Goal: Information Seeking & Learning: Learn about a topic

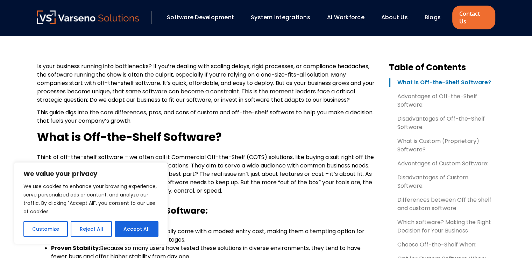
scroll to position [222, 0]
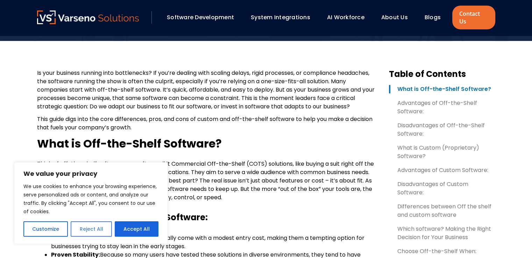
click at [92, 228] on button "Reject All" at bounding box center [91, 228] width 41 height 15
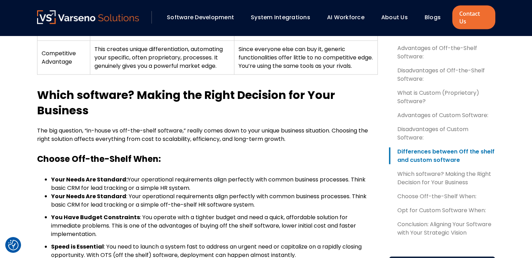
scroll to position [1420, 0]
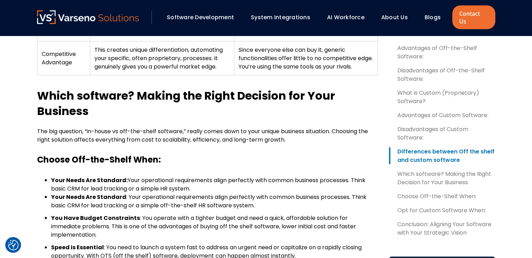
click at [220, 163] on h3 "Choose Off-the-Shelf When:" at bounding box center [207, 160] width 341 height 10
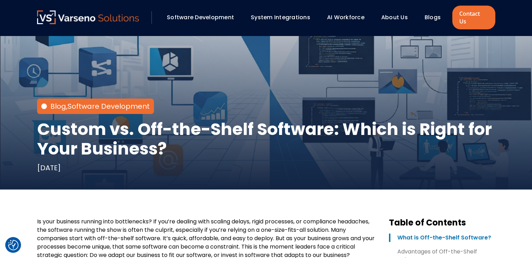
scroll to position [0, 0]
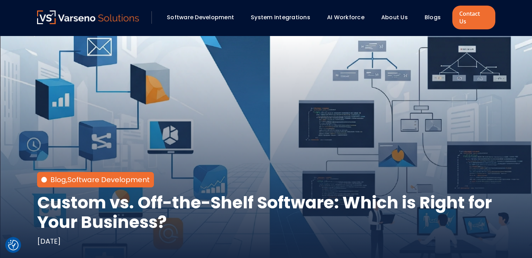
click at [206, 124] on div "Blog , Software Development Custom vs. Off-the-Shelf Software: Which is Right f…" at bounding box center [266, 149] width 472 height 227
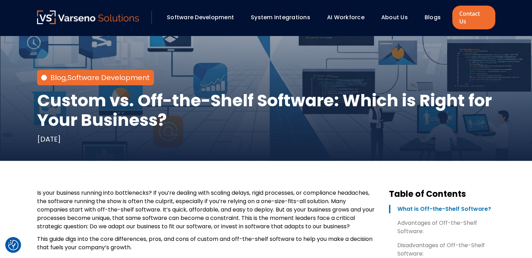
scroll to position [100, 0]
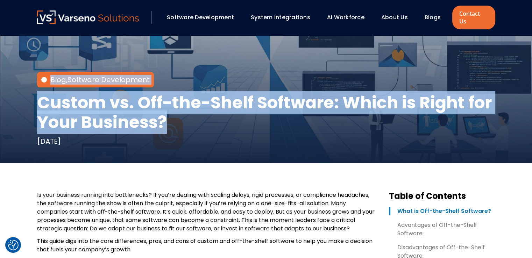
drag, startPoint x: 177, startPoint y: 118, endPoint x: 18, endPoint y: 101, distance: 159.3
click at [18, 101] on section "Blog , Software Development Custom vs. Off-the-Shelf Software: Which is Right f…" at bounding box center [266, 49] width 532 height 227
click at [177, 143] on div "Blog , Software Development Custom vs. Off-the-Shelf Software: Which is Right f…" at bounding box center [266, 49] width 472 height 227
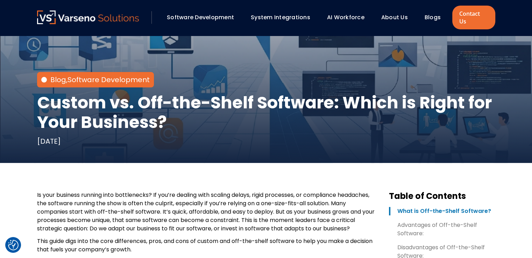
click at [195, 215] on p "Is your business running into bottlenecks? If you’re dealing with scaling delay…" at bounding box center [207, 212] width 341 height 42
drag, startPoint x: 192, startPoint y: 211, endPoint x: 207, endPoint y: 210, distance: 15.1
click at [207, 210] on p "Is your business running into bottlenecks? If you’re dealing with scaling delay…" at bounding box center [207, 212] width 341 height 42
click at [213, 212] on p "Is your business running into bottlenecks? If you’re dealing with scaling delay…" at bounding box center [207, 212] width 341 height 42
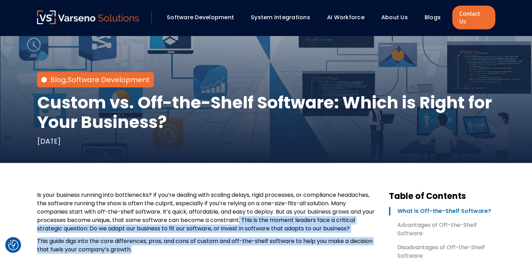
drag, startPoint x: 255, startPoint y: 211, endPoint x: 174, endPoint y: 248, distance: 89.0
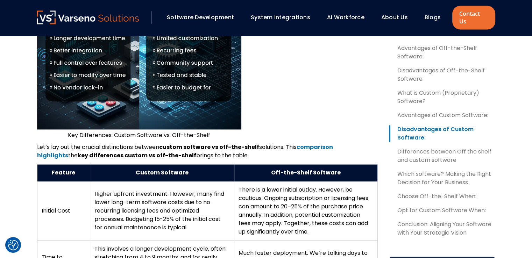
scroll to position [1045, 0]
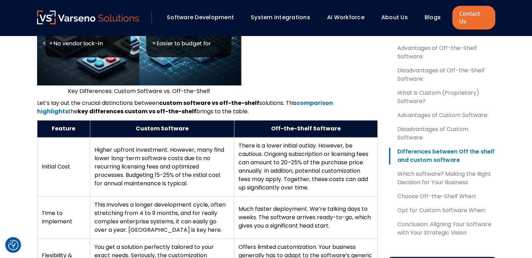
drag, startPoint x: 364, startPoint y: 174, endPoint x: 275, endPoint y: 51, distance: 152.2
click at [275, 51] on div "Is your business running into bottlenecks? If you’re dealing with scaling delay…" at bounding box center [207, 129] width 341 height 1766
